Goal: Transaction & Acquisition: Purchase product/service

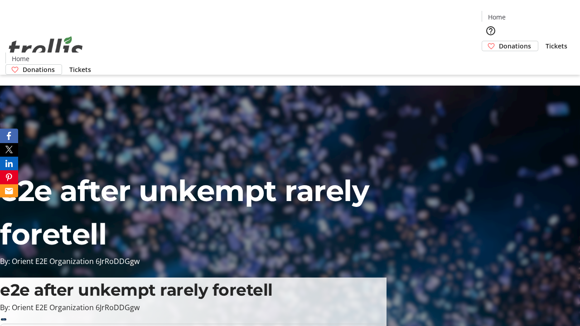
click at [499, 41] on span "Donations" at bounding box center [515, 46] width 32 height 10
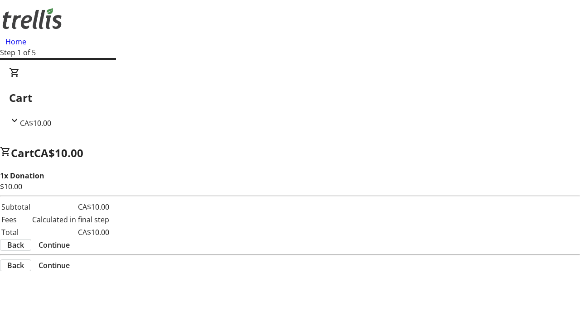
select select "CA"
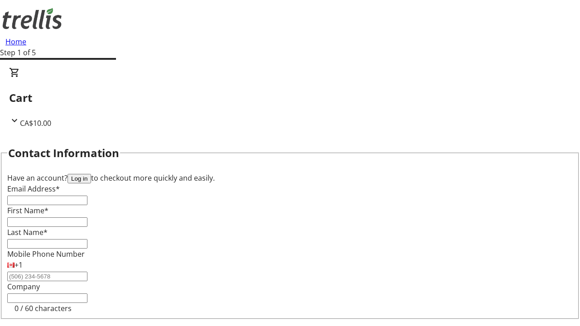
click at [91, 174] on button "Log in" at bounding box center [80, 179] width 24 height 10
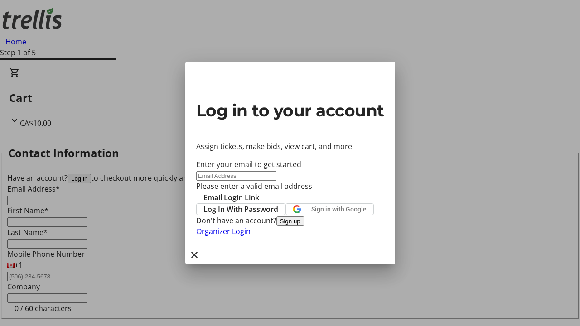
click at [278, 204] on span "Log In With Password" at bounding box center [240, 209] width 75 height 11
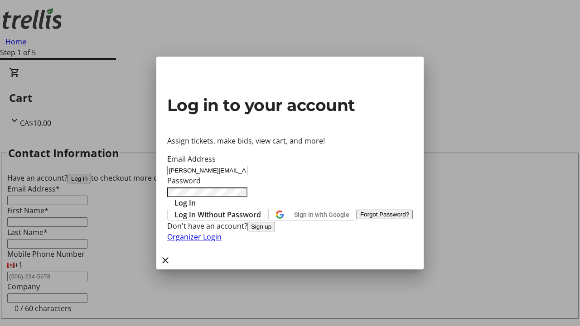
click at [196, 198] on span "Log In" at bounding box center [184, 203] width 21 height 11
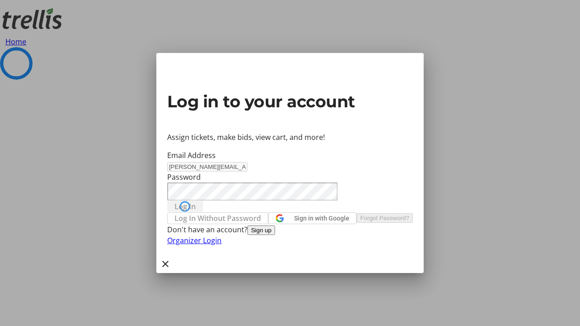
select select "CA"
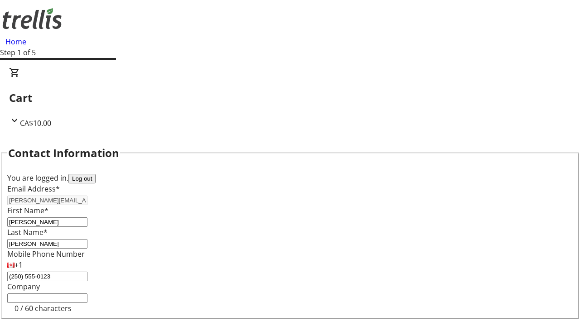
type input "[STREET_ADDRESS][PERSON_NAME]"
type input "Kelowna"
select select "BC"
type input "Kelowna"
type input "V1Y 0C2"
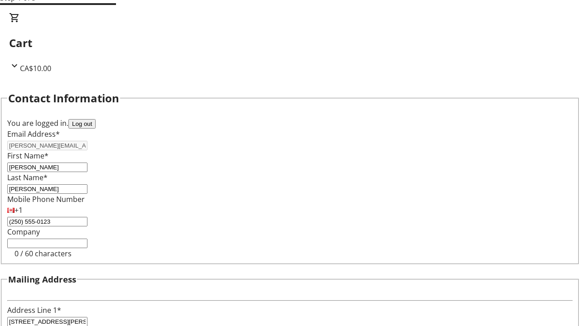
select select "BC"
select select "CA"
